Goal: Use online tool/utility: Utilize a website feature to perform a specific function

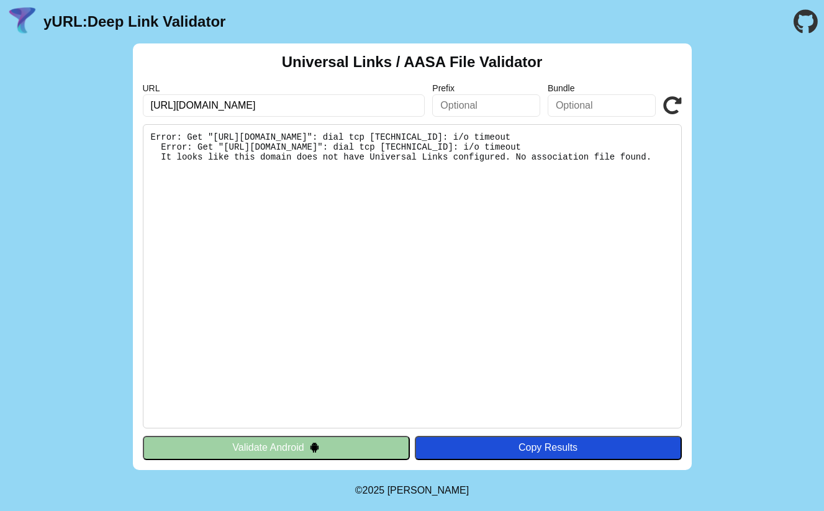
click at [668, 107] on icon at bounding box center [672, 105] width 19 height 19
drag, startPoint x: 340, startPoint y: 103, endPoint x: 168, endPoint y: 107, distance: 171.4
click at [79, 96] on div "Universal Links / AASA File Validator URL [URL][DOMAIN_NAME] Prefix Bundle Vali…" at bounding box center [412, 256] width 824 height 427
paste input "[DOMAIN_NAME][URL]"
type input "[URL][DOMAIN_NAME]"
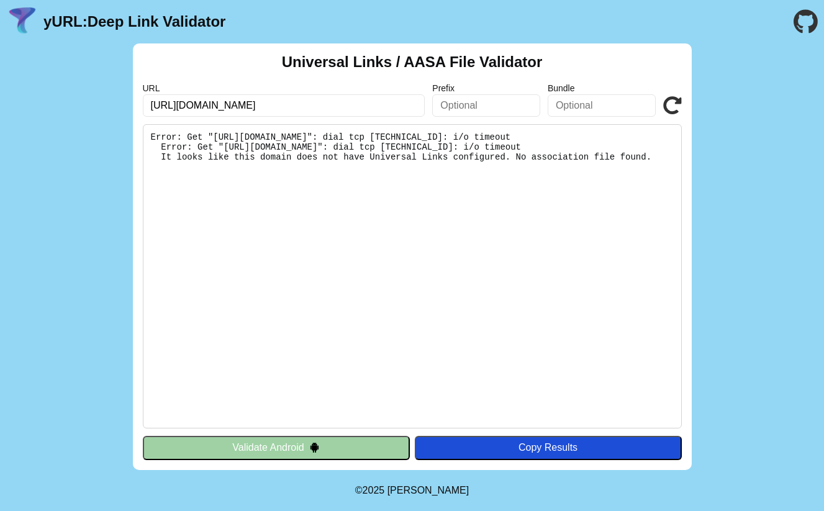
click at [661, 100] on div "URL [URL][DOMAIN_NAME] Prefix Bundle Validate" at bounding box center [412, 100] width 539 height 34
drag, startPoint x: 352, startPoint y: 447, endPoint x: 370, endPoint y: 348, distance: 100.4
click at [352, 447] on button "Validate Android" at bounding box center [276, 448] width 267 height 24
click at [674, 103] on icon at bounding box center [672, 105] width 19 height 19
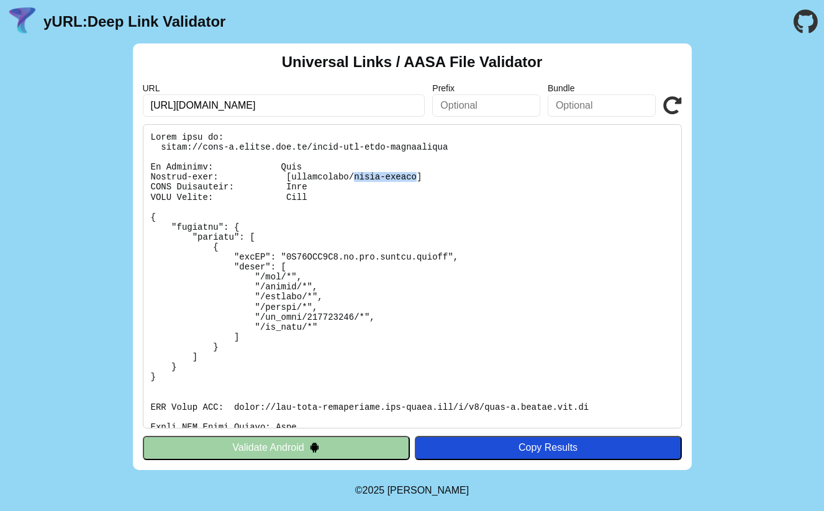
drag, startPoint x: 353, startPoint y: 179, endPoint x: 419, endPoint y: 179, distance: 65.8
click at [419, 179] on pre at bounding box center [412, 276] width 539 height 304
click at [391, 206] on pre at bounding box center [412, 276] width 539 height 304
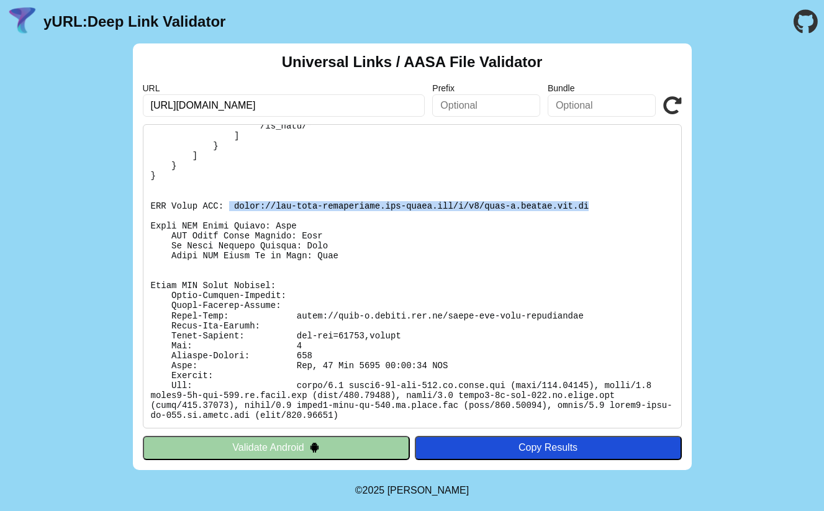
drag, startPoint x: 241, startPoint y: 204, endPoint x: 620, endPoint y: 206, distance: 378.8
click at [620, 206] on pre at bounding box center [412, 276] width 539 height 304
click at [333, 164] on pre at bounding box center [412, 276] width 539 height 304
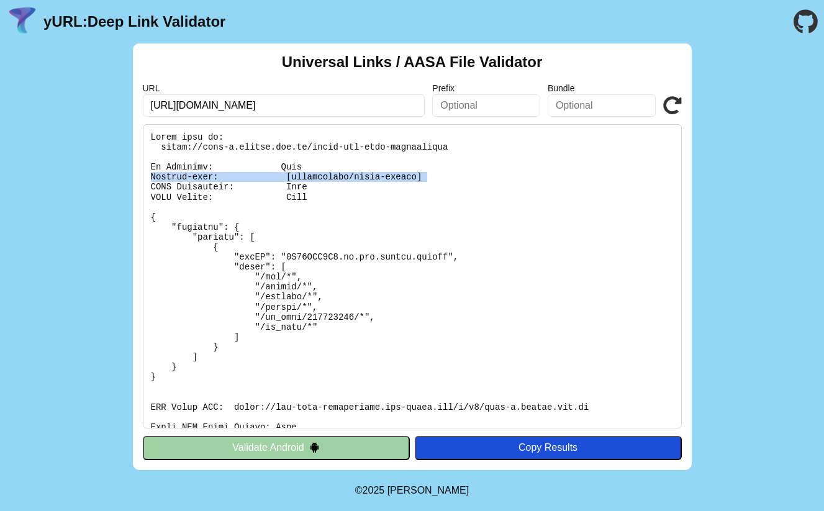
drag, startPoint x: 149, startPoint y: 176, endPoint x: 506, endPoint y: 175, distance: 356.5
click at [506, 175] on pre at bounding box center [412, 276] width 539 height 304
copy pre "Content-type: [application/octet-stream]"
click at [334, 107] on input "[URL][DOMAIN_NAME]" at bounding box center [284, 105] width 283 height 22
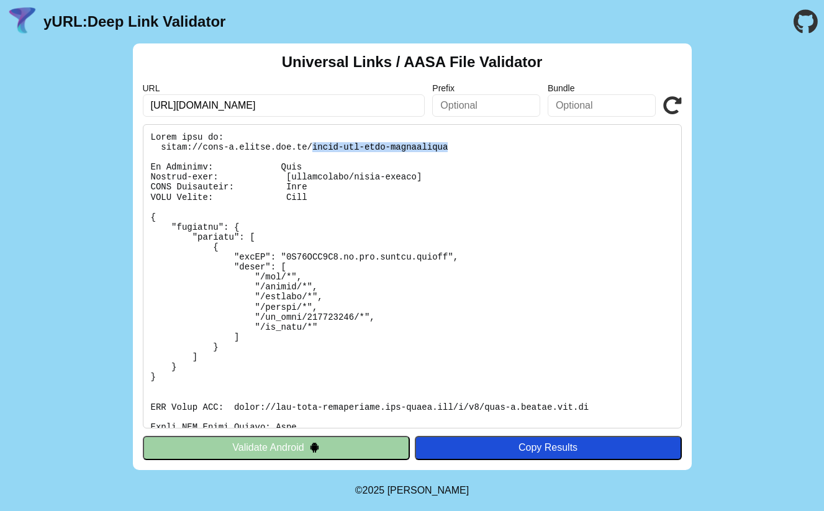
drag, startPoint x: 456, startPoint y: 144, endPoint x: 314, endPoint y: 150, distance: 142.3
click at [314, 150] on pre at bounding box center [412, 276] width 539 height 304
copy pre "apple-app-site-association"
drag, startPoint x: 162, startPoint y: 147, endPoint x: 260, endPoint y: 147, distance: 97.5
click at [260, 147] on pre at bounding box center [412, 276] width 539 height 304
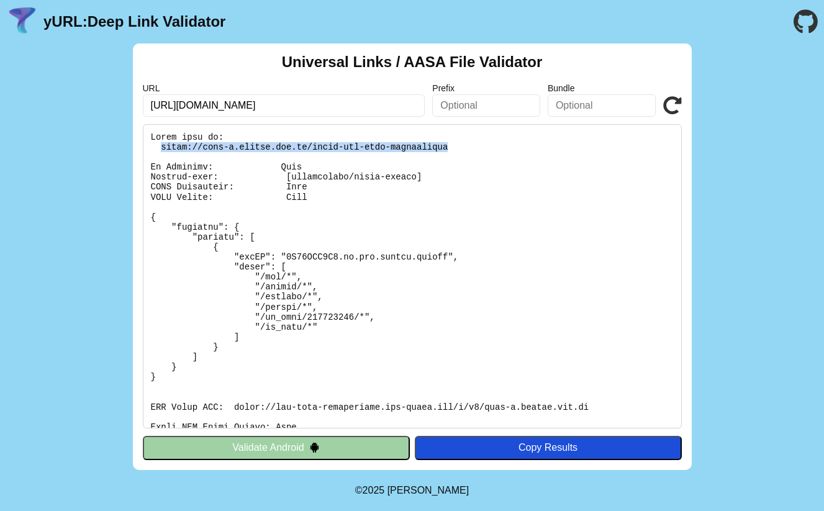
drag, startPoint x: 476, startPoint y: 147, endPoint x: 160, endPoint y: 147, distance: 316.1
click at [160, 147] on pre at bounding box center [412, 276] width 539 height 304
copy pre "[URL][DOMAIN_NAME]"
